Goal: Information Seeking & Learning: Learn about a topic

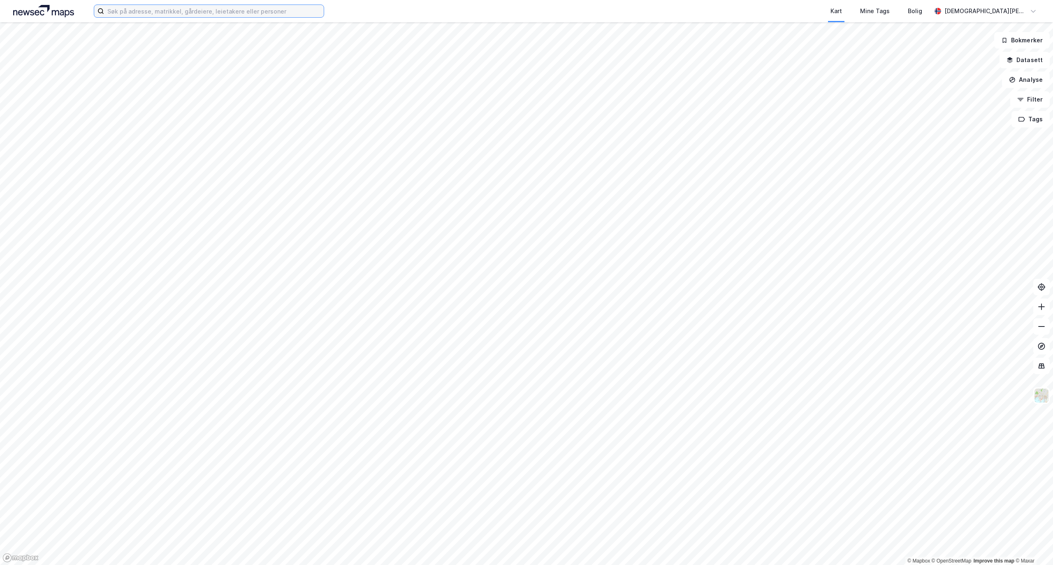
click at [236, 15] on input at bounding box center [214, 11] width 220 height 12
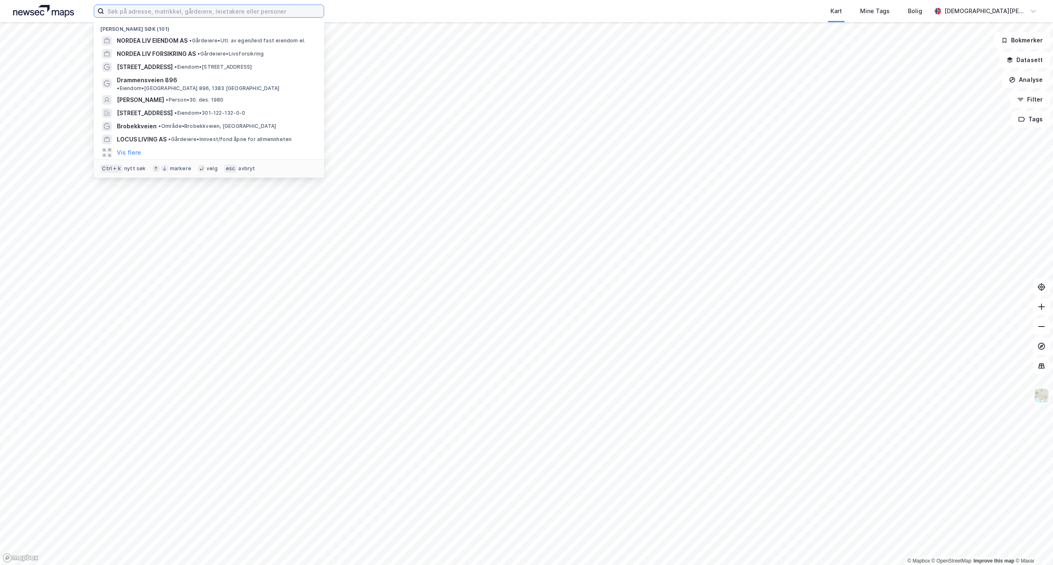
type input "b"
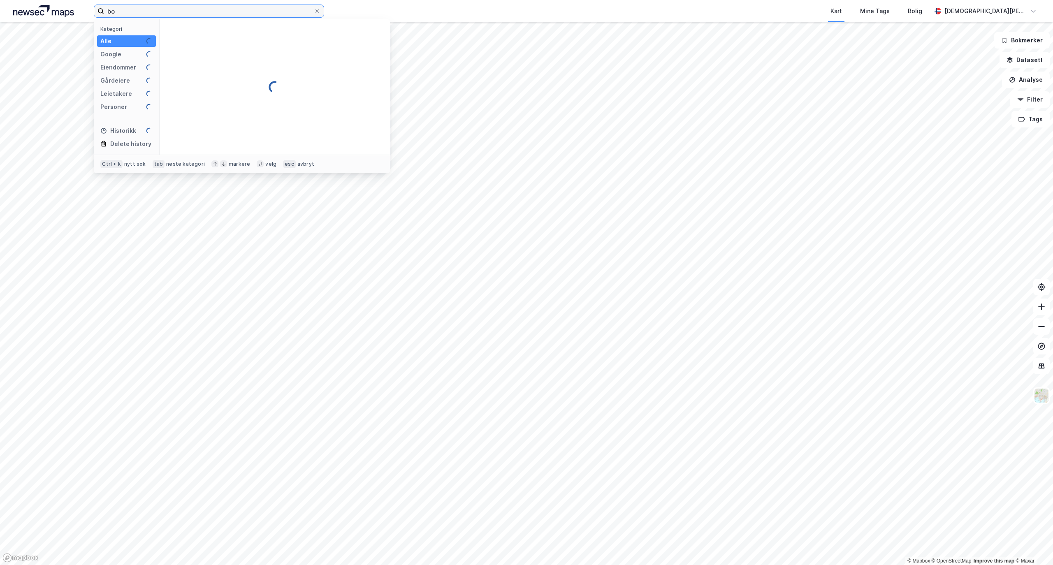
type input "b"
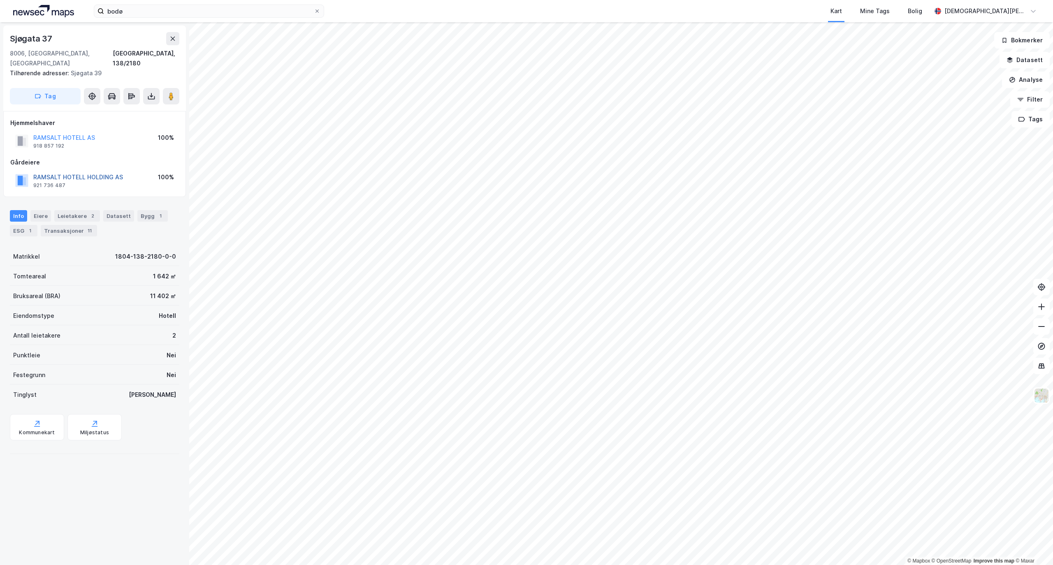
click at [0, 0] on button "RAMSALT HOTELL HOLDING AS" at bounding box center [0, 0] width 0 height 0
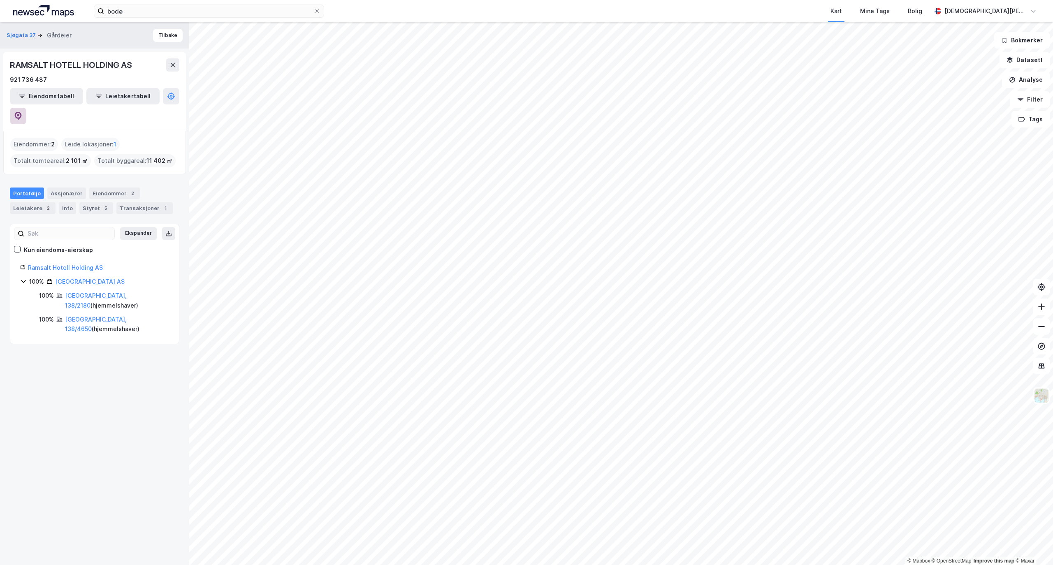
click at [26, 108] on button at bounding box center [18, 116] width 16 height 16
click at [132, 12] on input "bodø" at bounding box center [209, 11] width 210 height 12
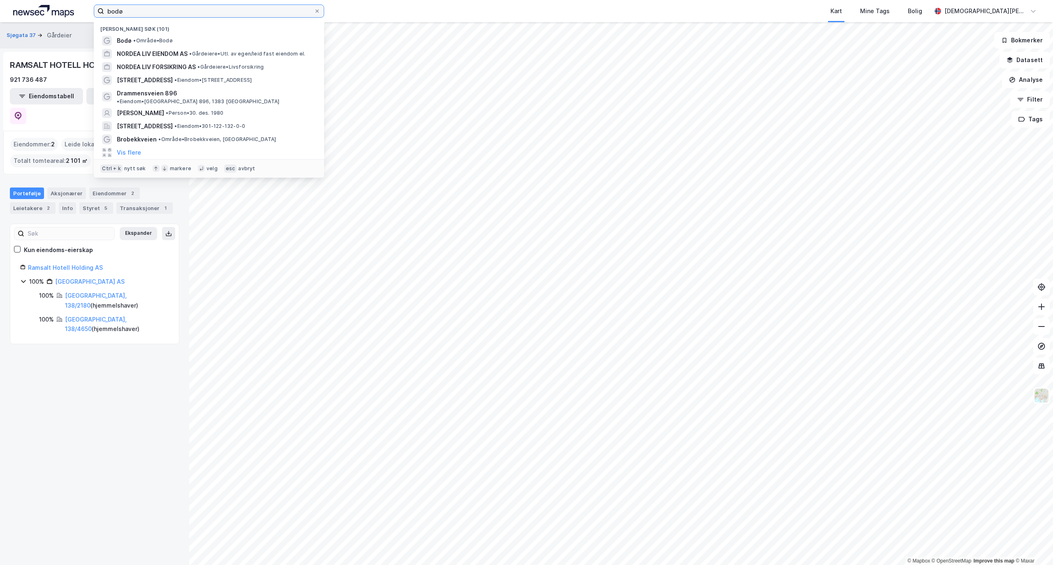
click at [132, 12] on input "bodø" at bounding box center [209, 11] width 210 height 12
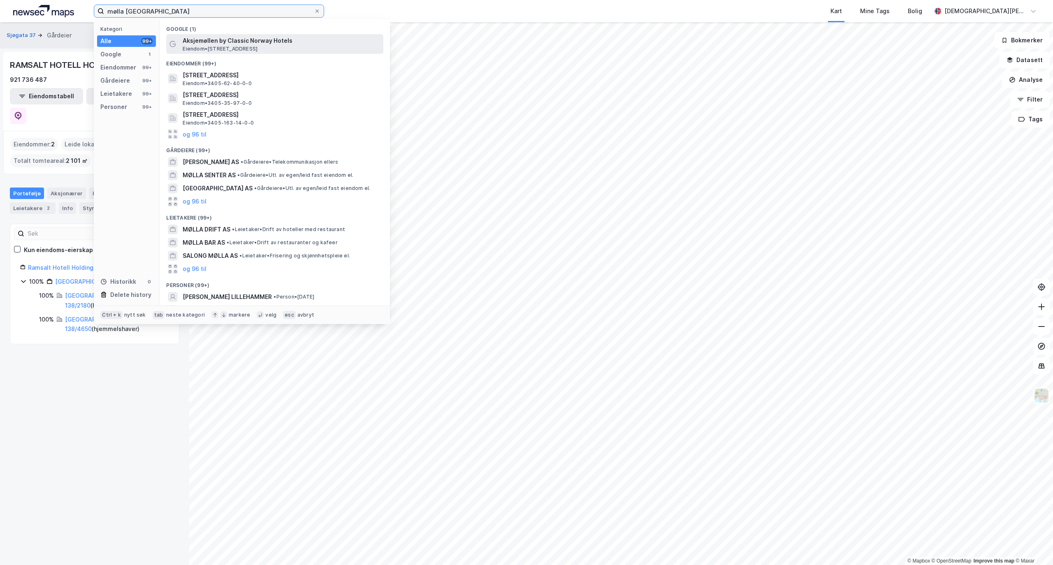
type input "mølla [GEOGRAPHIC_DATA]"
click at [243, 42] on span "Aksjemøllen by Classic Norway Hotels" at bounding box center [281, 41] width 197 height 10
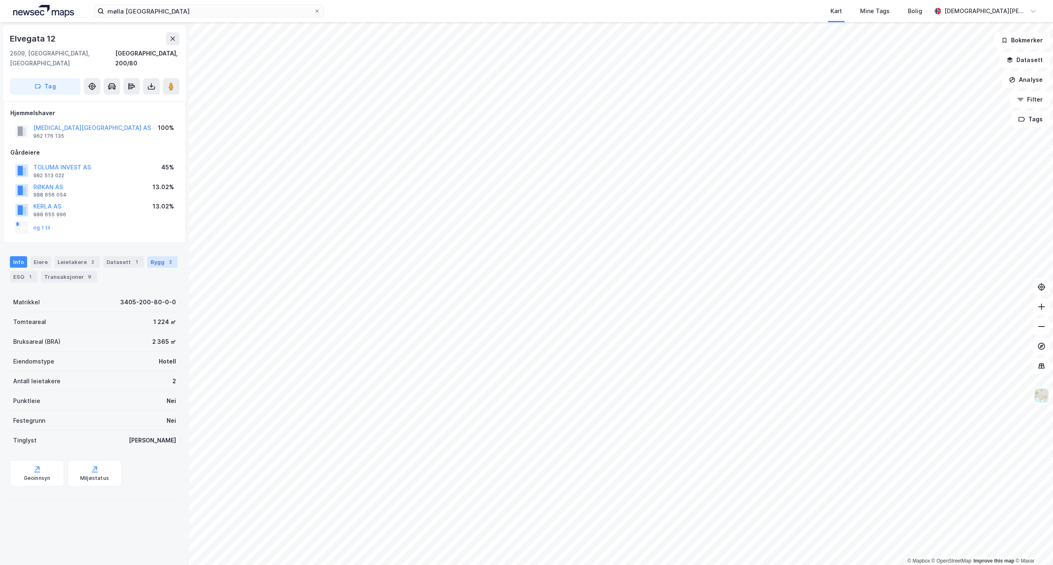
click at [166, 258] on div "2" at bounding box center [170, 262] width 8 height 8
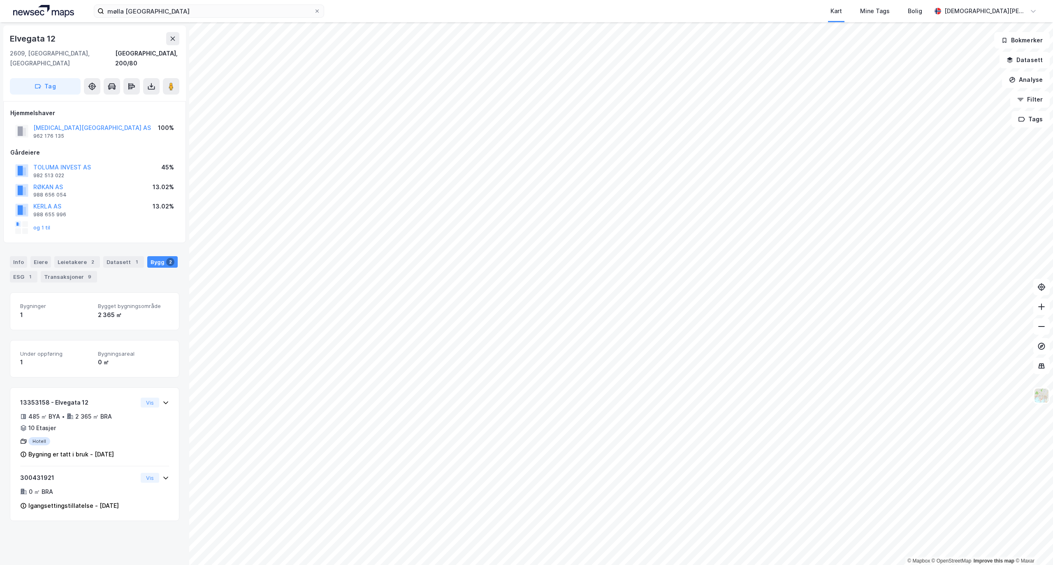
click at [8, 253] on div "Info Eiere Leietakere 2 Datasett 1 Bygg 2 ESG 1 Transaksjoner 9" at bounding box center [94, 265] width 189 height 39
click at [33, 256] on div "Eiere" at bounding box center [40, 262] width 21 height 12
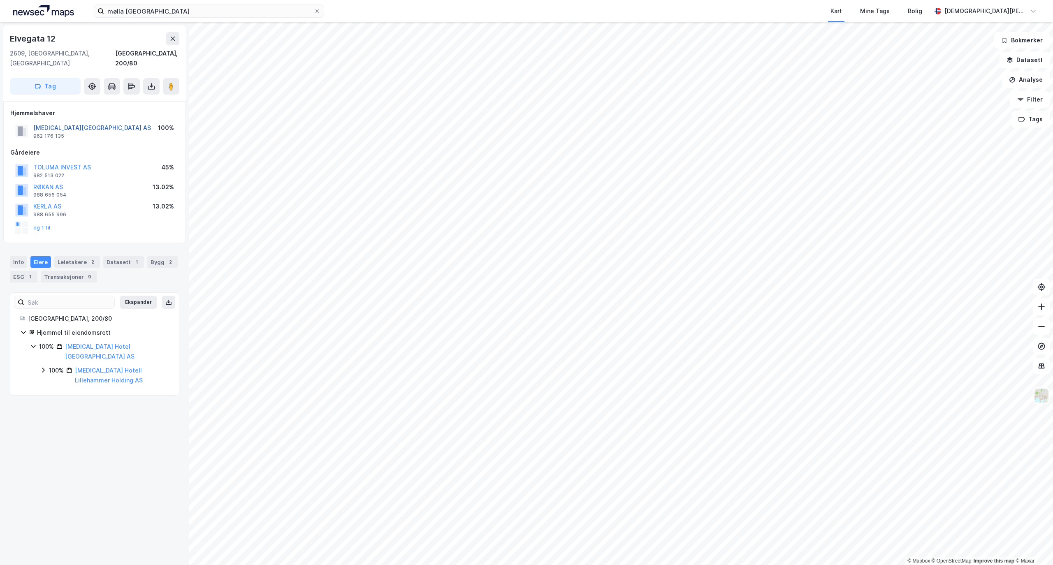
click at [0, 0] on button "[MEDICAL_DATA][GEOGRAPHIC_DATA] AS" at bounding box center [0, 0] width 0 height 0
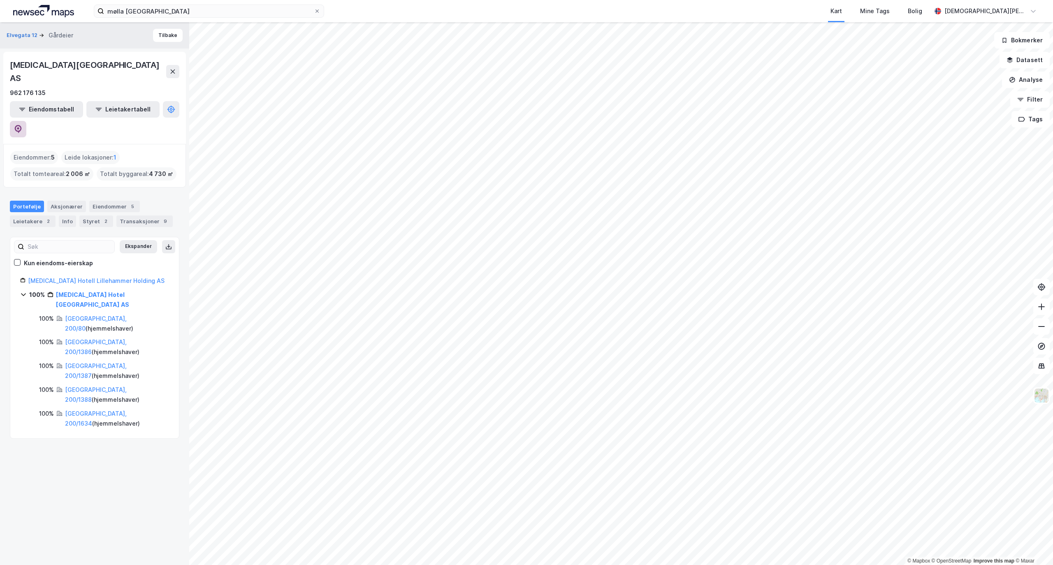
click at [19, 127] on icon at bounding box center [18, 128] width 2 height 2
